Goal: Check status: Check status

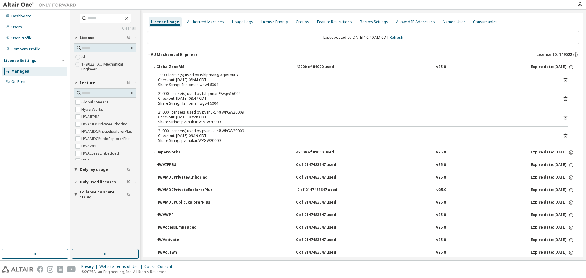
click at [20, 21] on div "Dashboard Users User Profile Company Profile License Settings Managed On Prem" at bounding box center [35, 49] width 68 height 77
click at [24, 17] on div "Dashboard" at bounding box center [21, 16] width 20 height 5
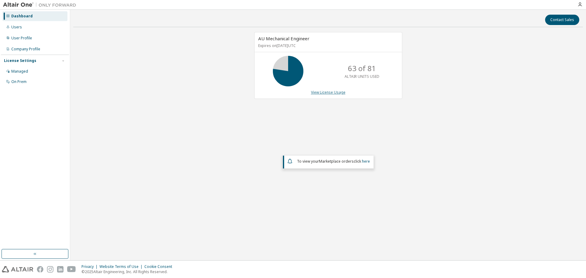
click at [340, 92] on link "View License Usage" at bounding box center [328, 92] width 34 height 5
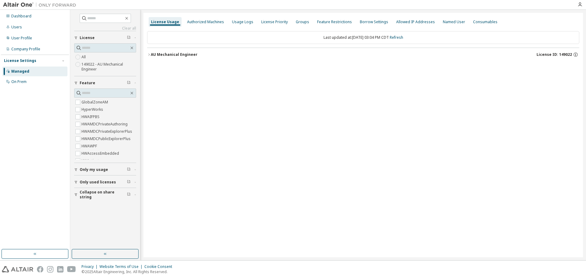
click at [167, 55] on div "AU Mechanical Engineer" at bounding box center [174, 54] width 47 height 5
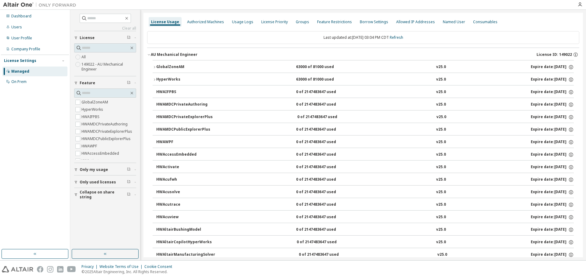
click at [165, 67] on div "GlobalZoneAM" at bounding box center [183, 66] width 55 height 5
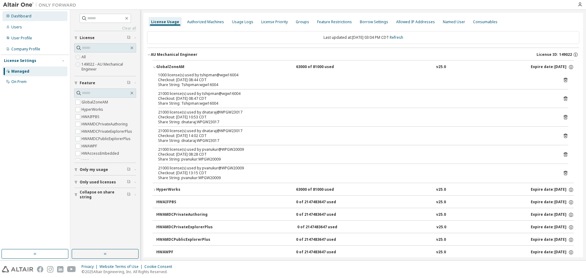
click at [20, 17] on div "Dashboard" at bounding box center [21, 16] width 20 height 5
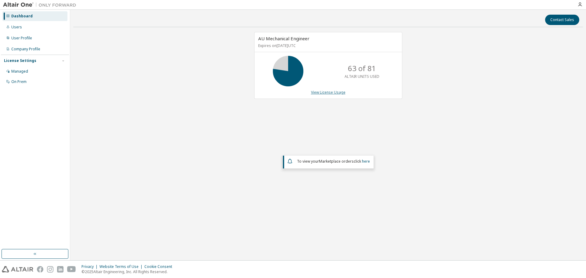
click at [342, 92] on link "View License Usage" at bounding box center [328, 92] width 34 height 5
